Goal: Book appointment/travel/reservation

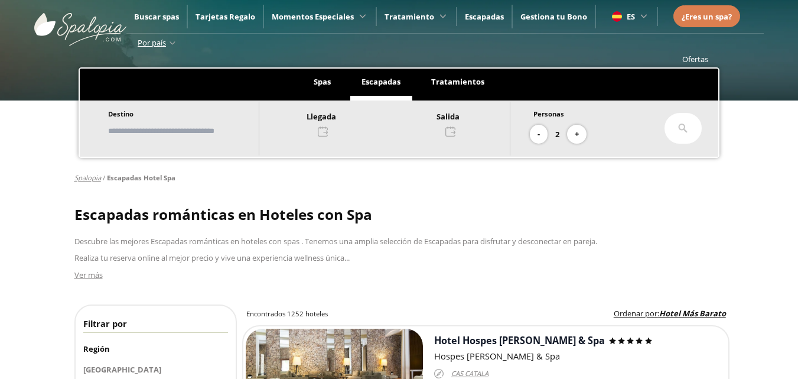
click at [337, 136] on div at bounding box center [384, 123] width 250 height 28
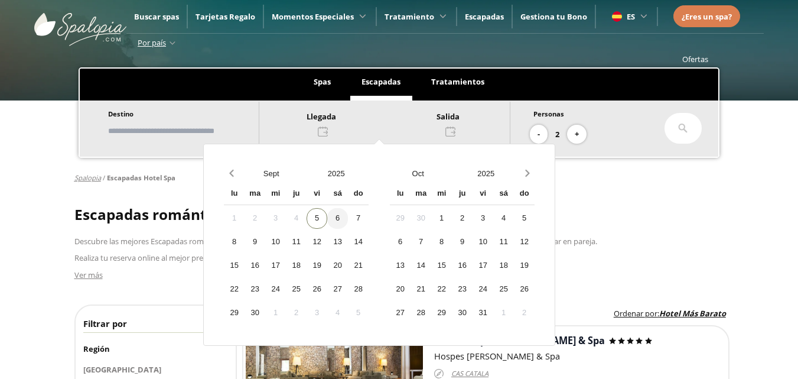
click at [348, 218] on div "6" at bounding box center [337, 218] width 21 height 21
click at [245, 239] on div "8" at bounding box center [234, 242] width 21 height 21
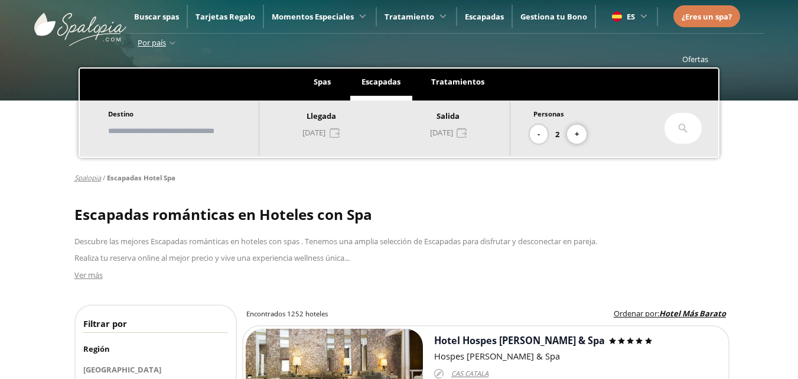
click at [578, 129] on button "+" at bounding box center [576, 134] width 19 height 19
click at [542, 138] on button "-" at bounding box center [539, 134] width 18 height 19
click at [197, 127] on input "text" at bounding box center [177, 131] width 147 height 21
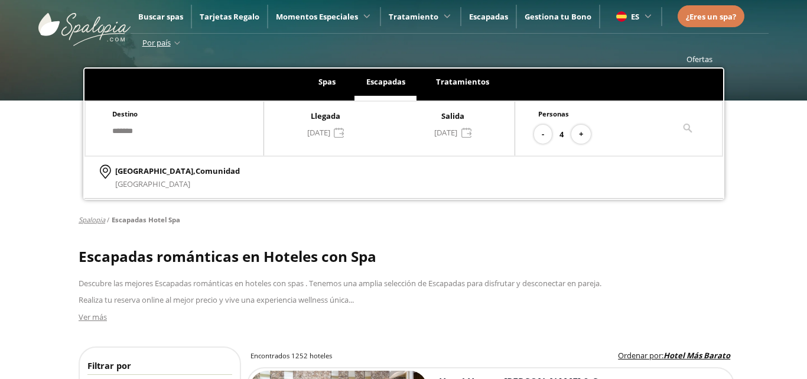
click at [291, 173] on div "[GEOGRAPHIC_DATA], [GEOGRAPHIC_DATA]" at bounding box center [403, 178] width 639 height 42
type input "*******"
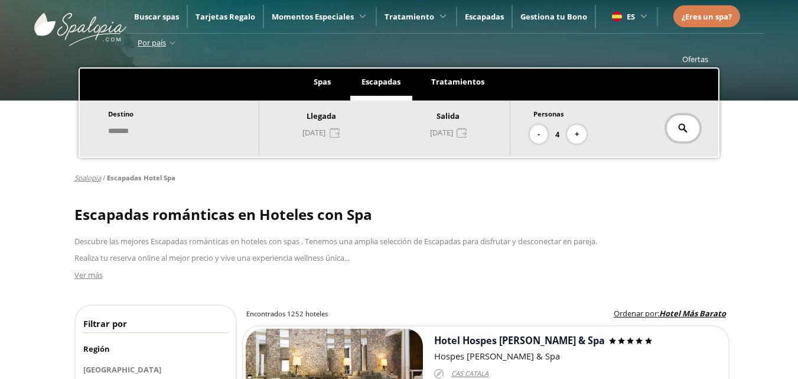
click at [685, 135] on div at bounding box center [683, 128] width 37 height 31
